Goal: Task Accomplishment & Management: Complete application form

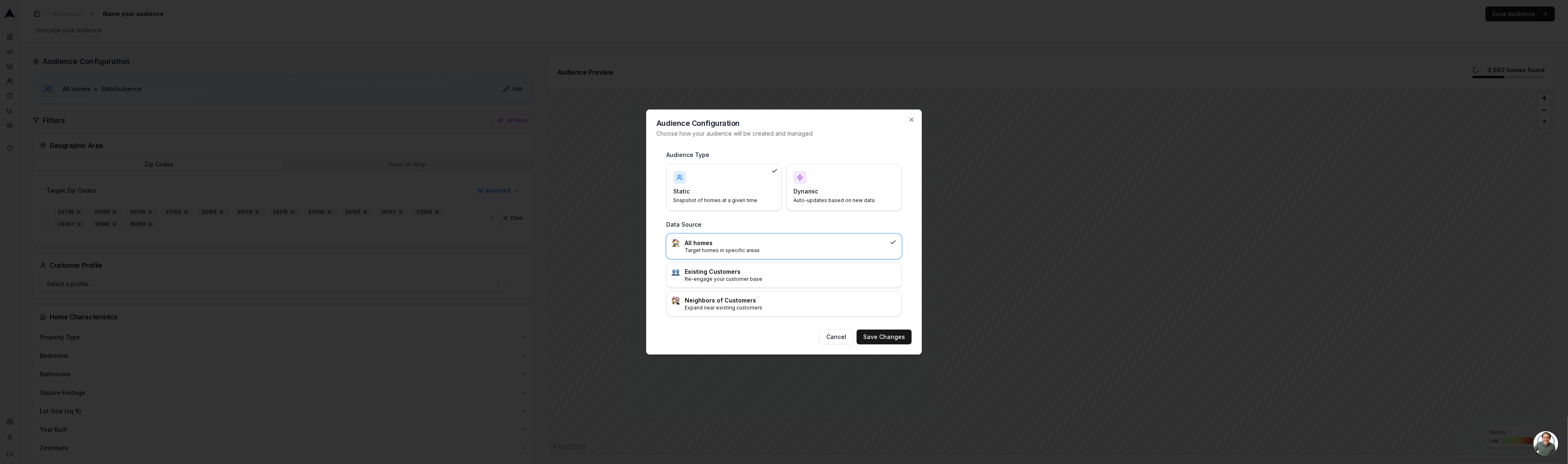
click at [190, 19] on div at bounding box center [784, 232] width 1568 height 464
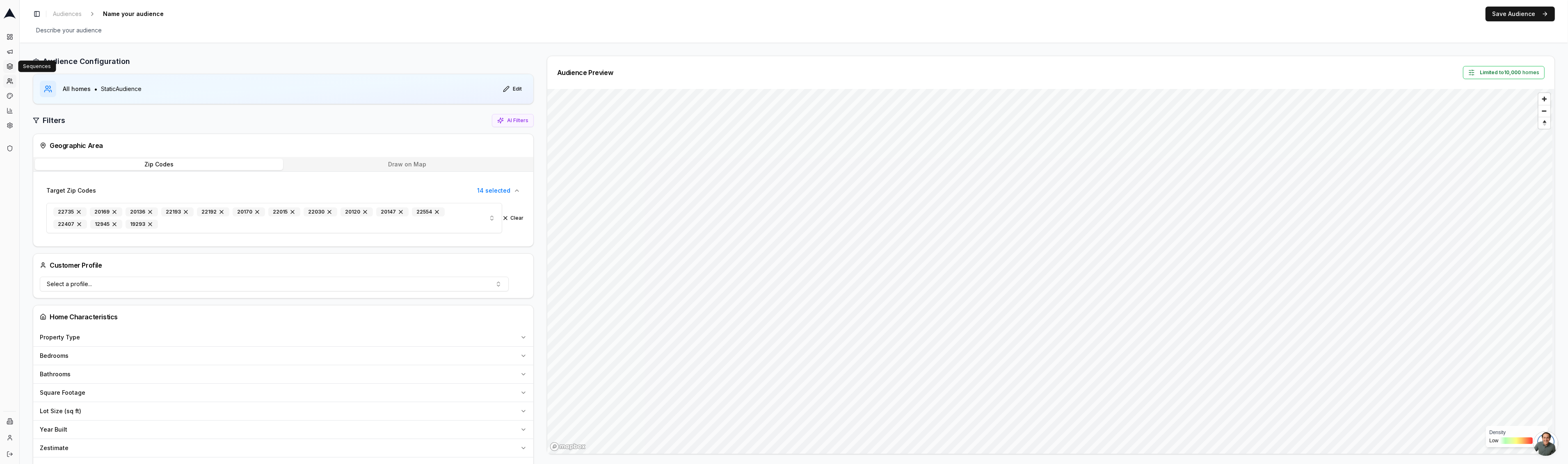
click at [13, 65] on icon at bounding box center [10, 66] width 7 height 7
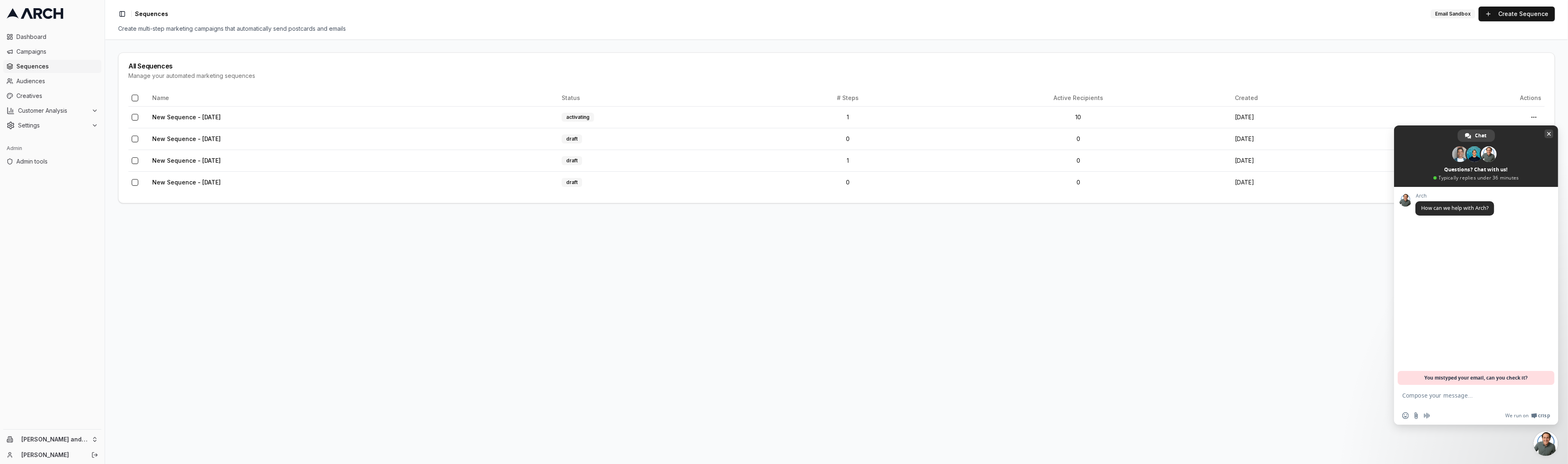
click at [1549, 132] on span "Close chat" at bounding box center [1549, 134] width 4 height 4
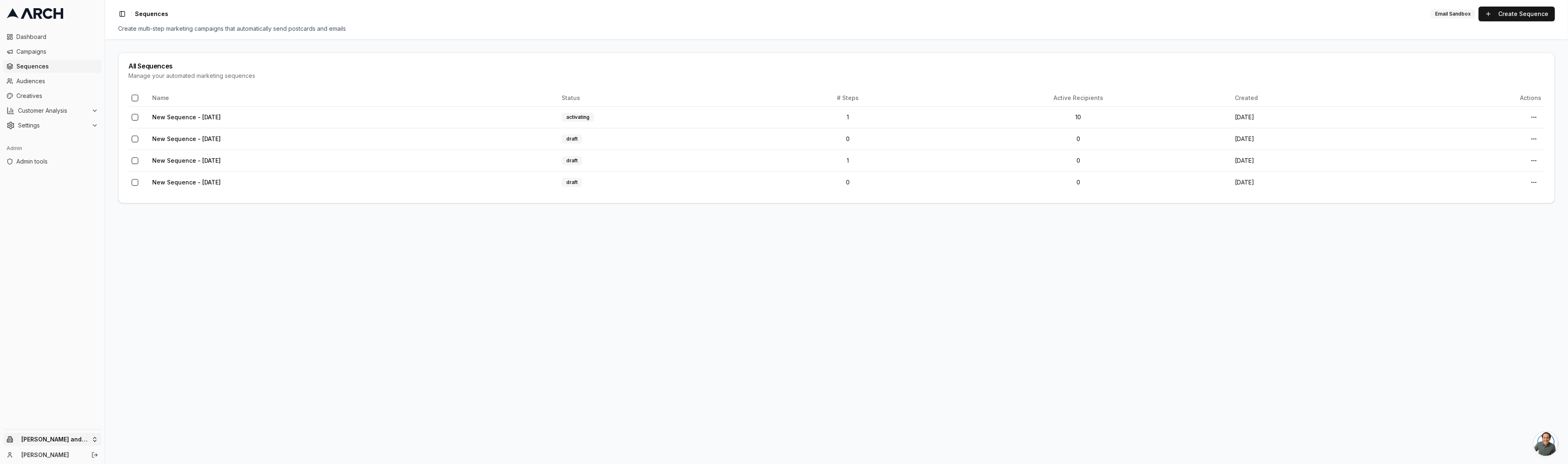
click at [35, 436] on html "Dashboard Campaigns Sequences Audiences Creatives Customer Analysis Settings Ad…" at bounding box center [784, 232] width 1568 height 464
click at [143, 437] on div "Yoyoyo" at bounding box center [151, 444] width 91 height 13
click at [41, 98] on span "Creatives" at bounding box center [57, 95] width 82 height 8
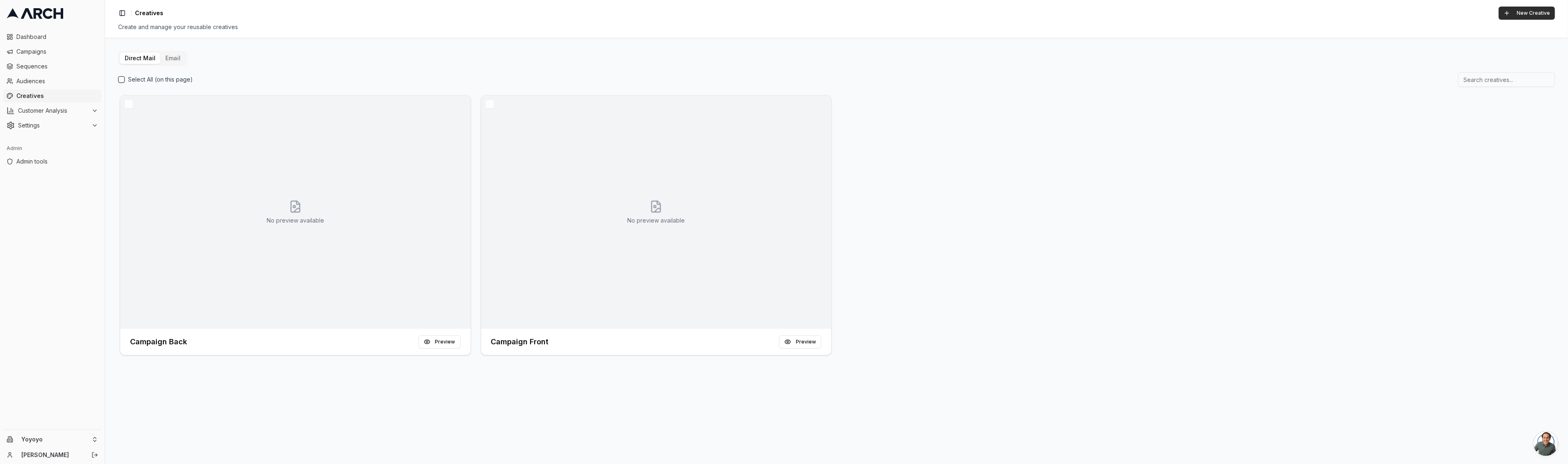
click at [1515, 13] on button "New Creative" at bounding box center [1527, 13] width 56 height 13
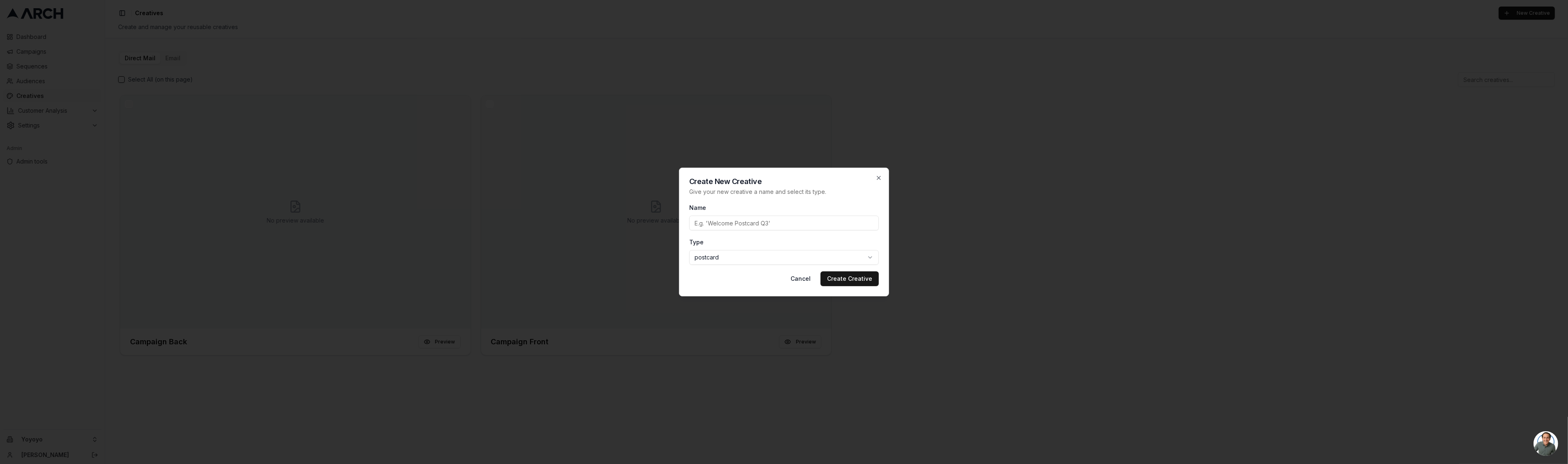
click at [788, 226] on input "Name" at bounding box center [784, 223] width 190 height 15
type input "a"
click at [878, 280] on div "Create New Creative Give your new creative a name and select its type. Name a T…" at bounding box center [784, 232] width 210 height 128
click at [870, 281] on button "Create Creative" at bounding box center [849, 279] width 58 height 15
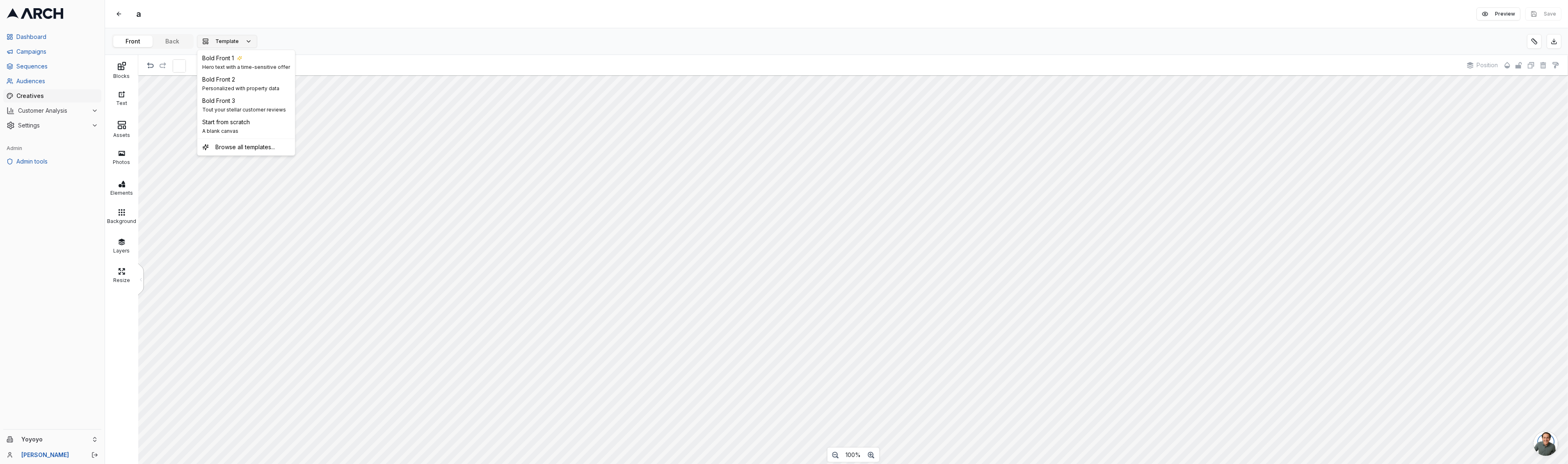
click at [233, 38] on span "Template" at bounding box center [227, 41] width 24 height 7
click at [255, 123] on div "Start from scratch A blank canvas" at bounding box center [246, 126] width 94 height 21
click at [125, 182] on div at bounding box center [121, 184] width 29 height 9
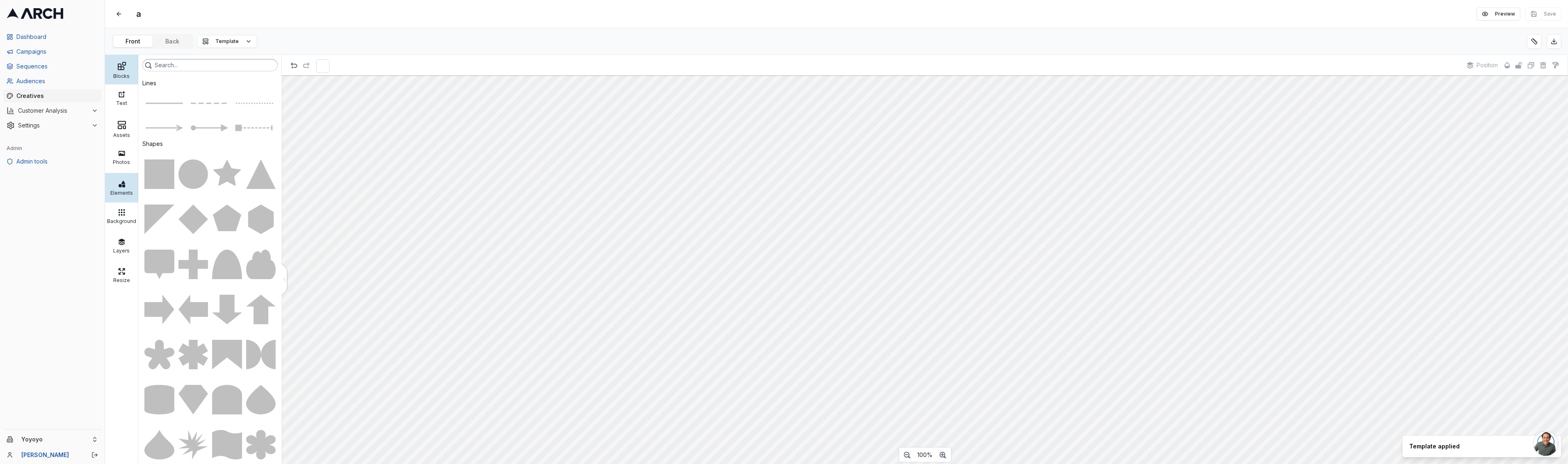
click at [120, 80] on div "Blocks" at bounding box center [121, 69] width 33 height 30
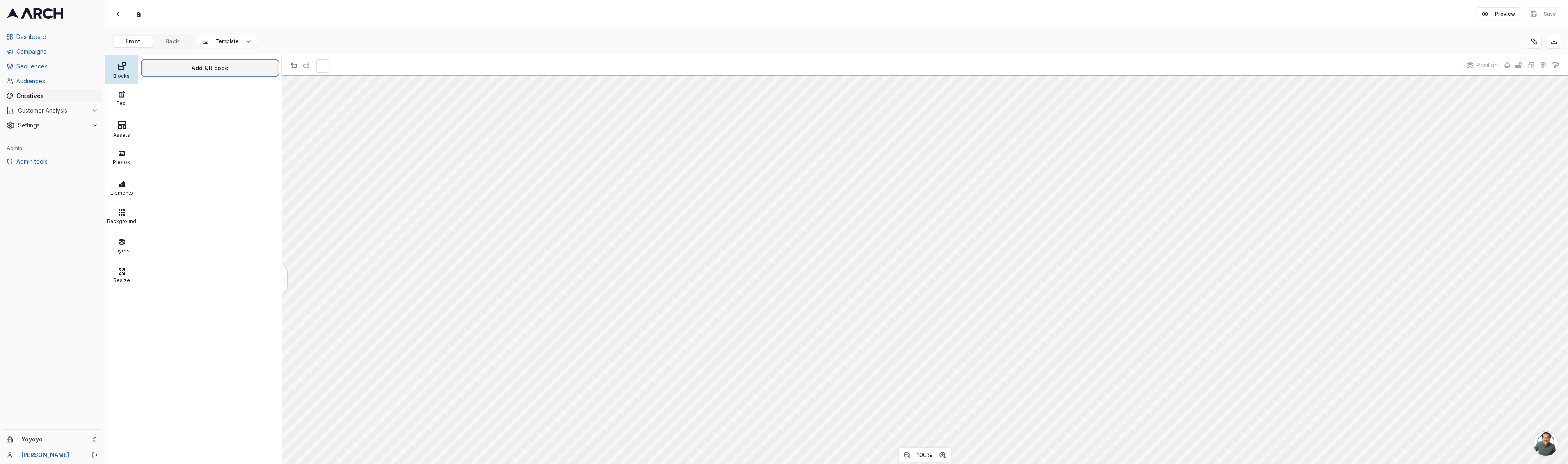
click at [209, 66] on button "Add QR code" at bounding box center [210, 68] width 135 height 15
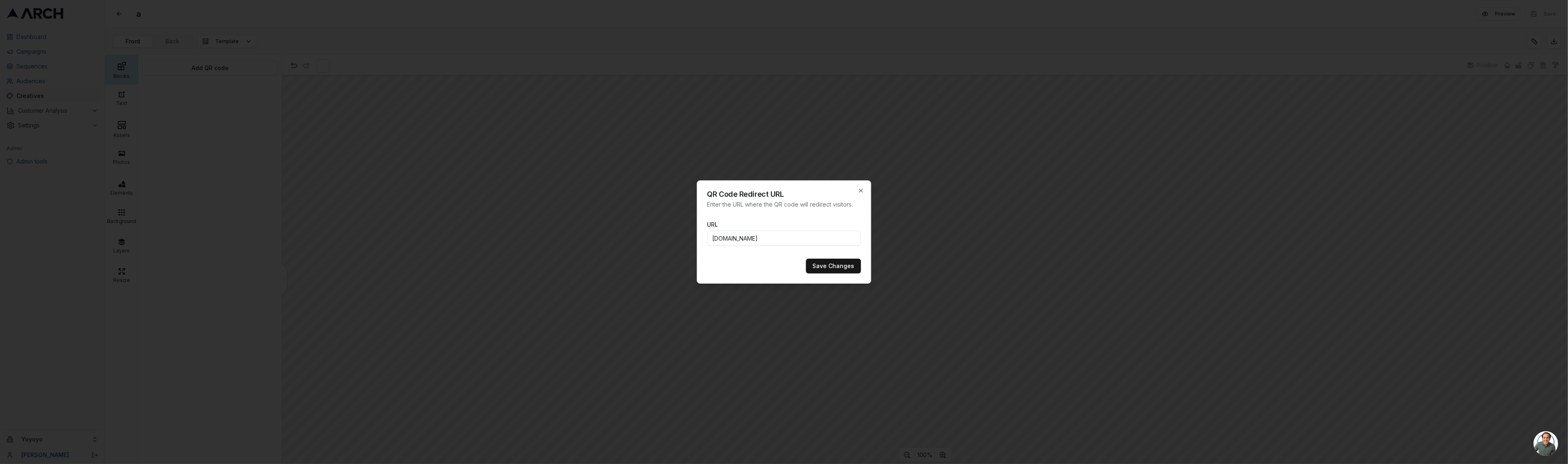
click at [839, 240] on input "[DOMAIN_NAME]" at bounding box center [784, 238] width 154 height 15
type input "[DOMAIN_NAME][URL]"
click at [847, 262] on button "Save Changes" at bounding box center [833, 266] width 55 height 15
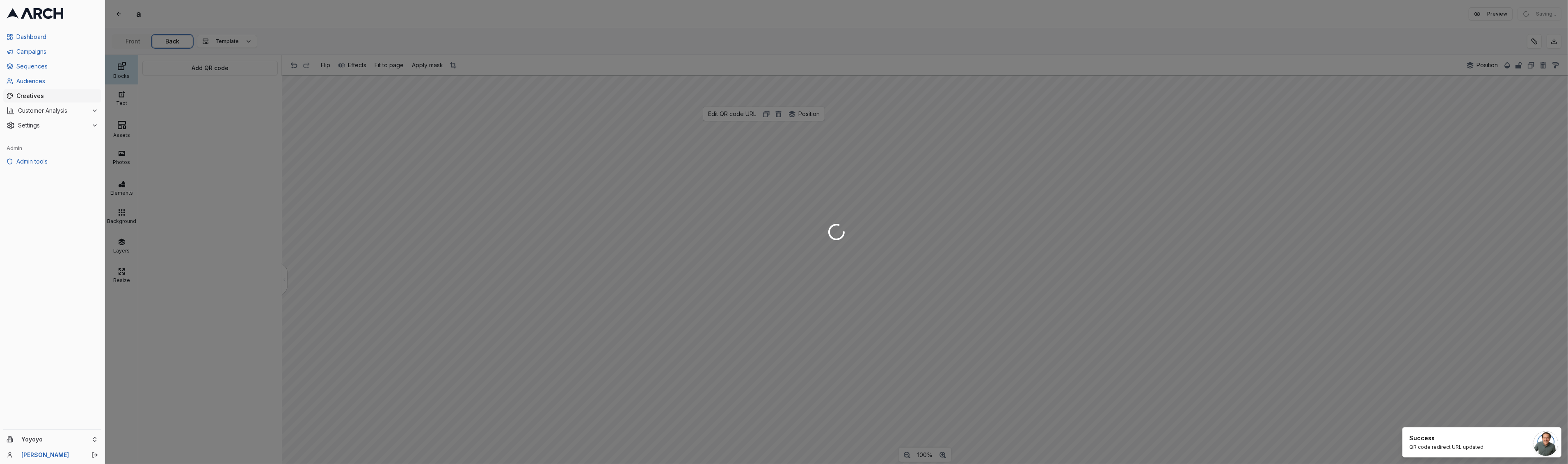
click at [172, 42] on div "a Edit Preview Saving... Front Back Template Blocks Text Assets Photos Elements…" at bounding box center [836, 232] width 1462 height 464
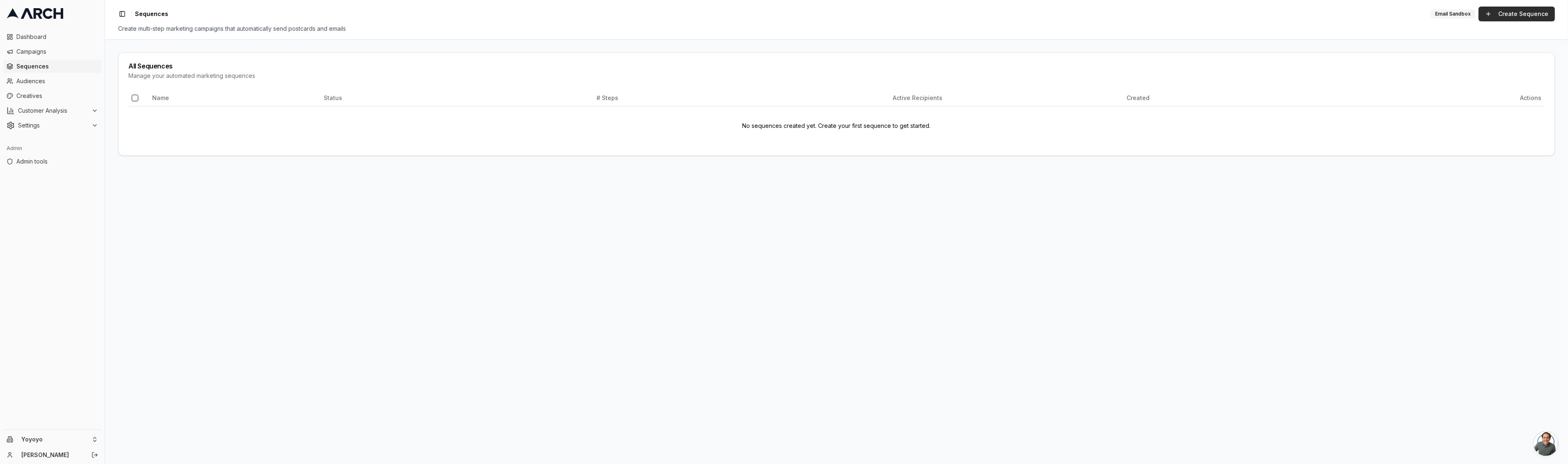
drag, startPoint x: 1496, startPoint y: 17, endPoint x: 1486, endPoint y: 16, distance: 10.0
click at [1496, 17] on link "Create Sequence" at bounding box center [1516, 14] width 76 height 15
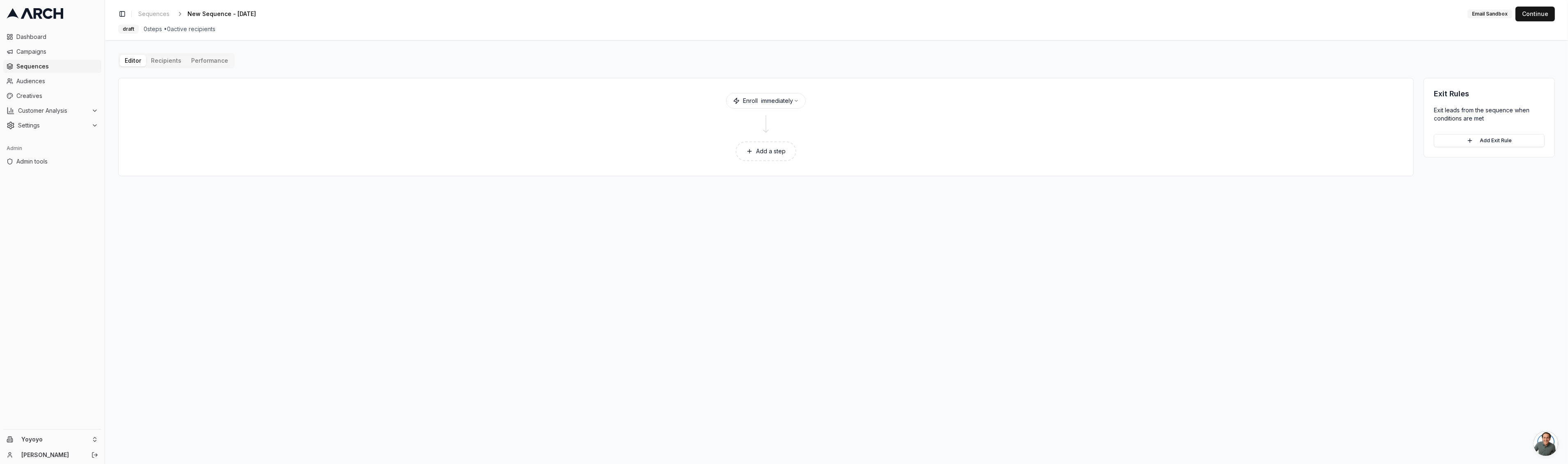
click at [789, 154] on button "Add a step" at bounding box center [766, 151] width 61 height 20
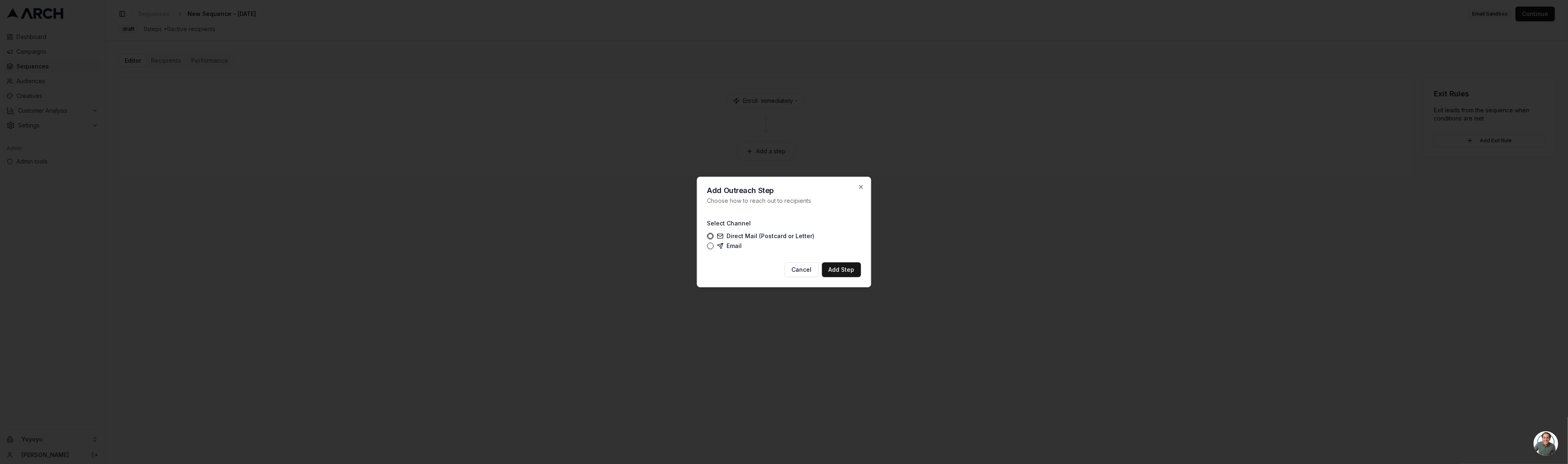
type button "mail"
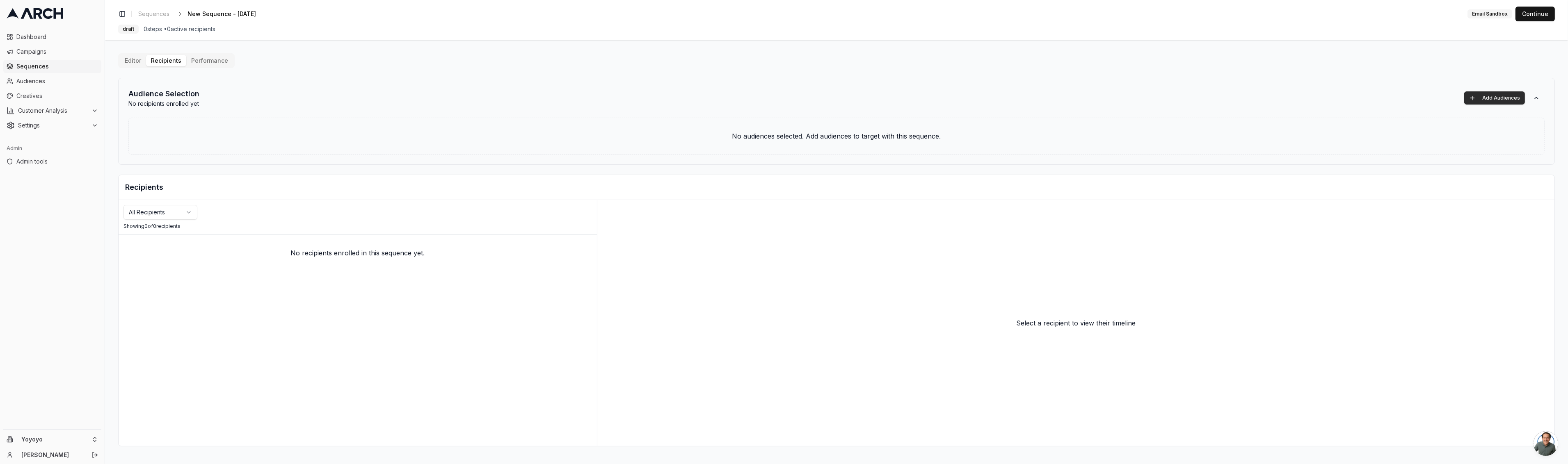
click at [1482, 97] on button "Add Audiences" at bounding box center [1494, 98] width 61 height 13
click at [69, 441] on html "Dashboard Campaigns Sequences Audiences Creatives Customer Analysis Settings Ad…" at bounding box center [784, 232] width 1568 height 464
click at [147, 399] on div "[PERSON_NAME] and Sons" at bounding box center [151, 400] width 91 height 21
click at [159, 11] on html "Dashboard Campaigns Sequences Audiences Creatives Customer Analysis Settings Ad…" at bounding box center [784, 232] width 1568 height 464
click at [154, 17] on div at bounding box center [836, 232] width 1462 height 464
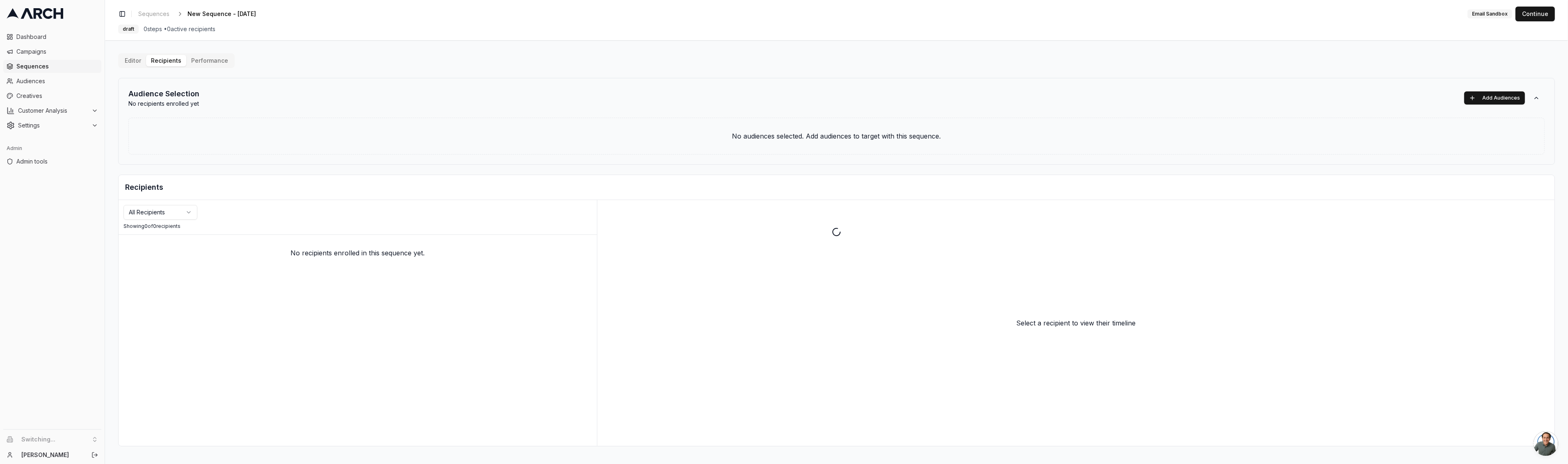
click at [153, 14] on div at bounding box center [836, 232] width 1462 height 464
click at [153, 15] on span "Sequences" at bounding box center [154, 13] width 31 height 8
